Goal: Navigation & Orientation: Find specific page/section

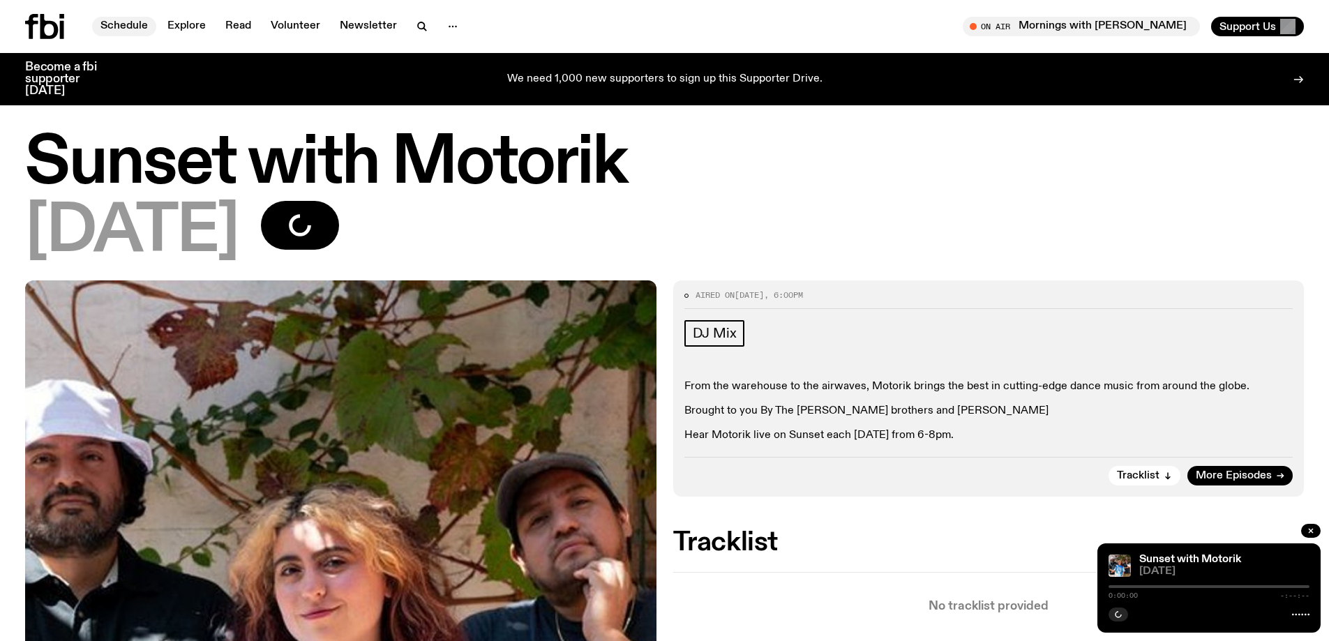
click at [130, 23] on link "Schedule" at bounding box center [124, 27] width 64 height 20
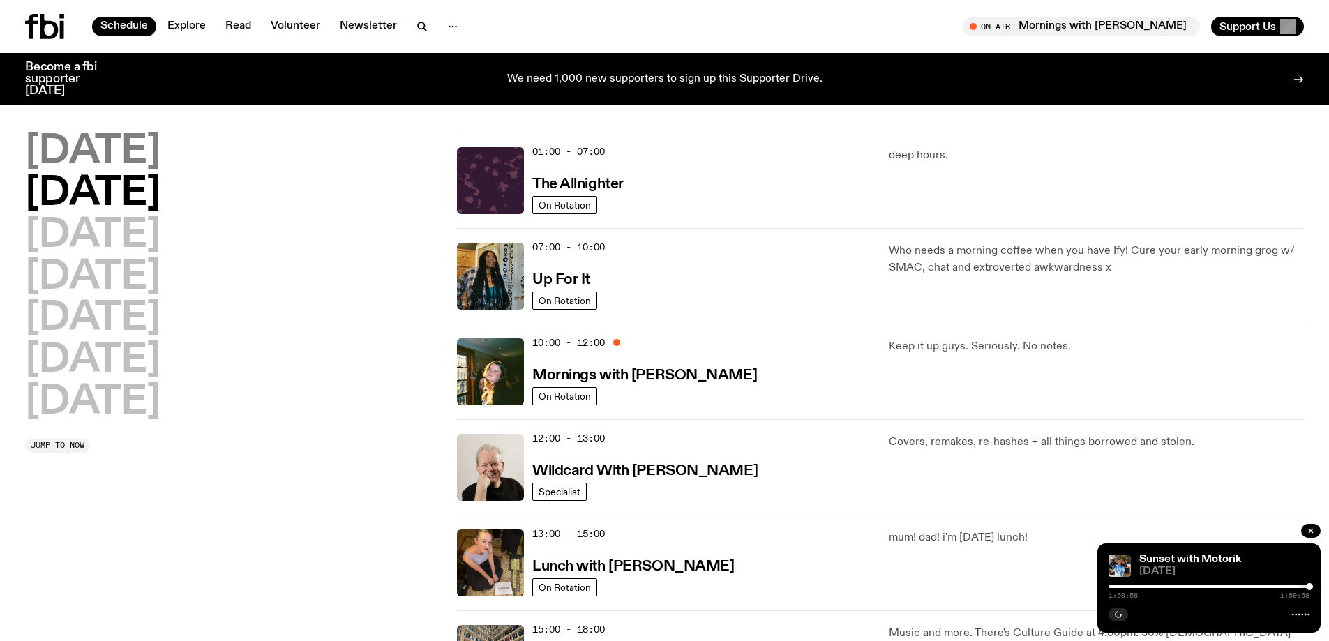
click at [136, 148] on h2 "[DATE]" at bounding box center [92, 152] width 135 height 39
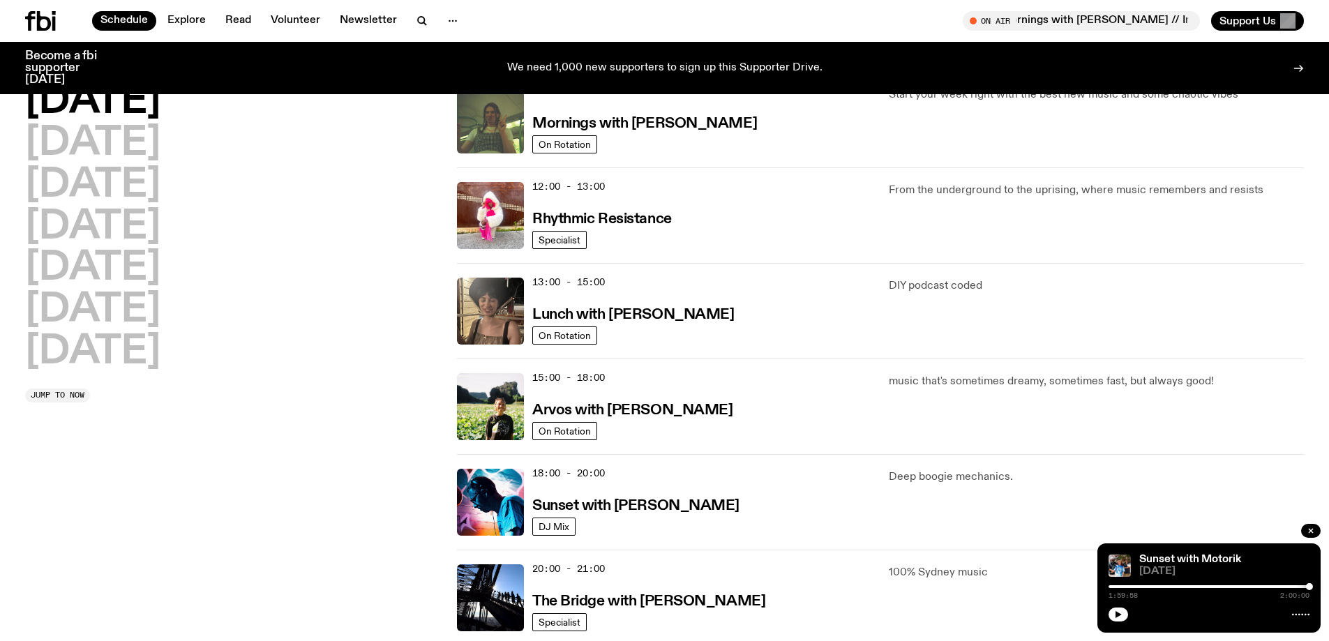
scroll to position [248, 0]
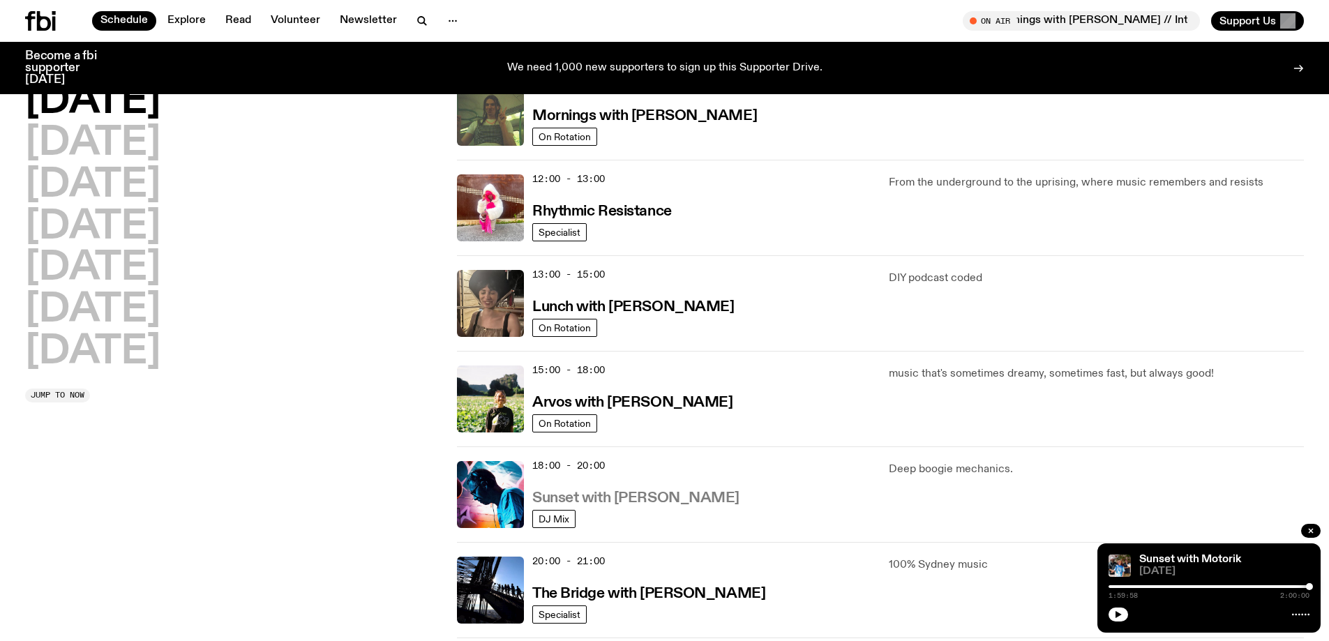
click at [573, 495] on h3 "Sunset with [PERSON_NAME]" at bounding box center [635, 498] width 207 height 15
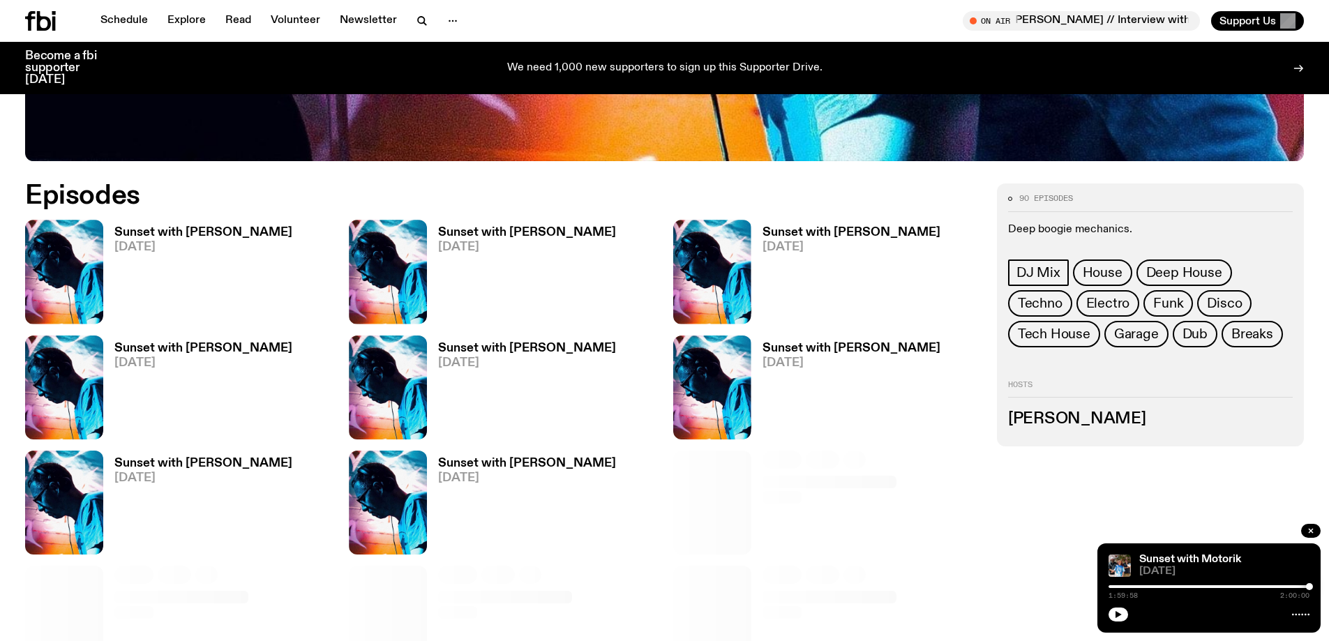
scroll to position [757, 0]
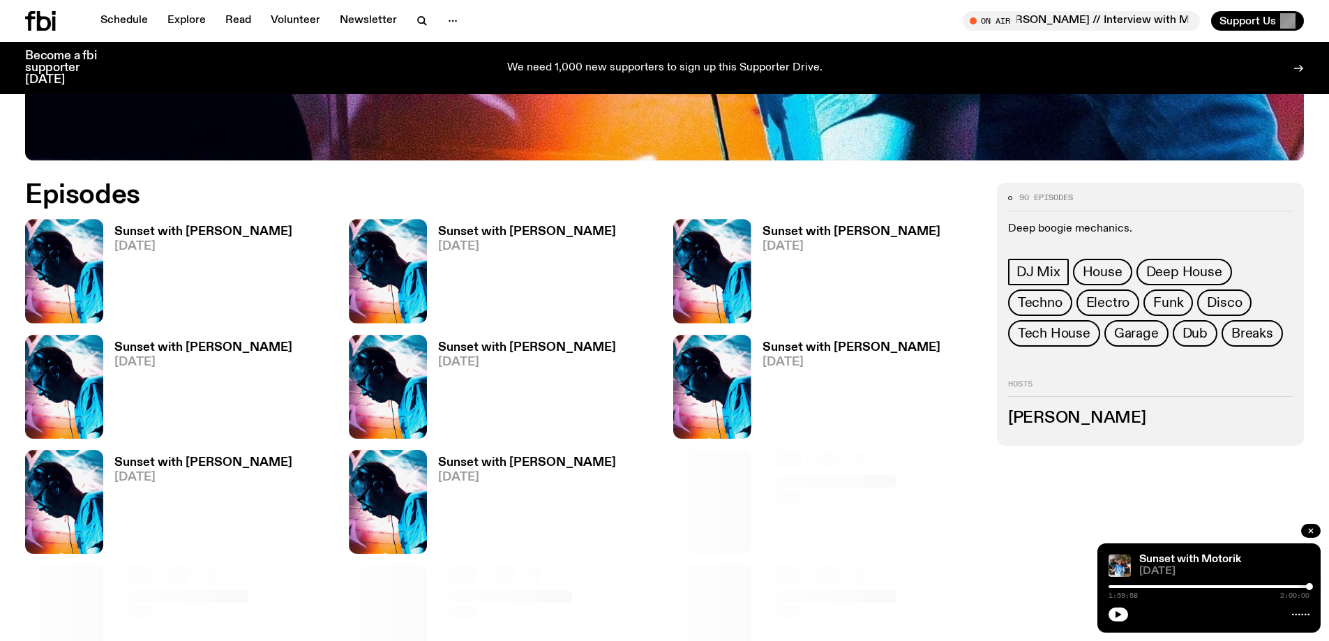
click at [239, 230] on h3 "Sunset with [PERSON_NAME]" at bounding box center [203, 232] width 178 height 12
